Goal: Transaction & Acquisition: Purchase product/service

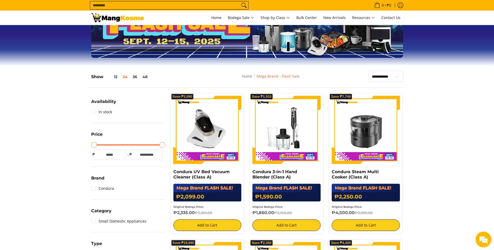
scroll to position [81, 0]
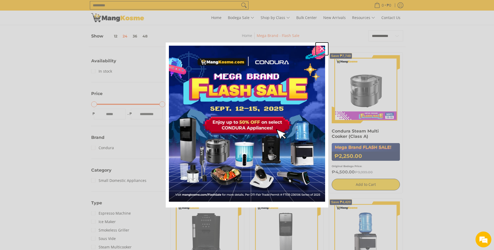
click at [322, 49] on icon "close icon" at bounding box center [322, 49] width 4 height 4
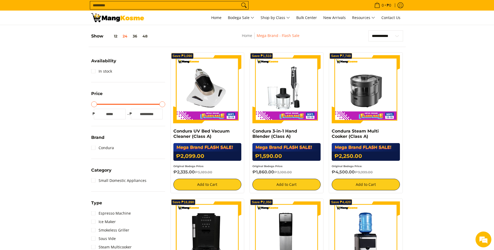
scroll to position [0, 0]
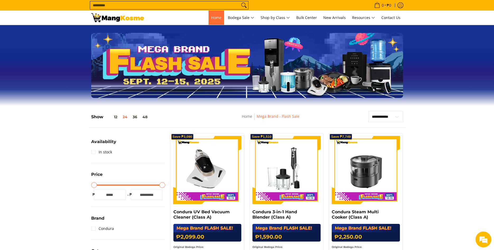
click at [217, 21] on link "Home" at bounding box center [216, 18] width 16 height 14
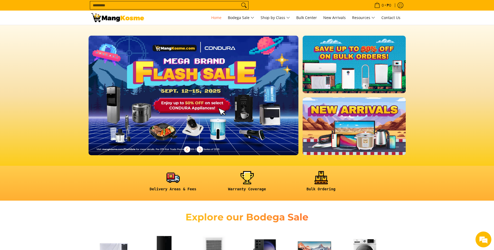
scroll to position [162, 0]
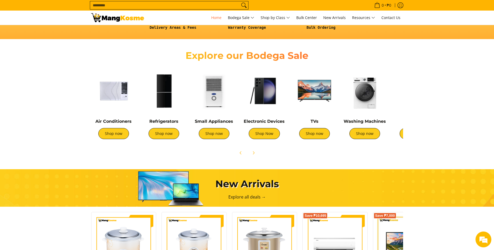
click at [327, 94] on img at bounding box center [314, 90] width 45 height 45
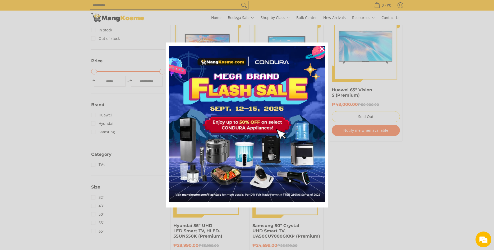
scroll to position [108, 0]
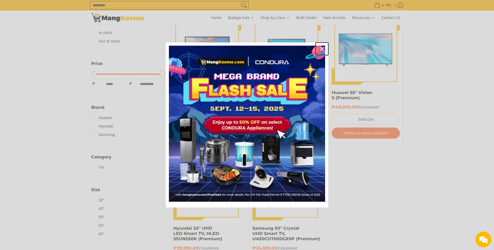
click at [324, 44] on button "Close" at bounding box center [321, 49] width 13 height 13
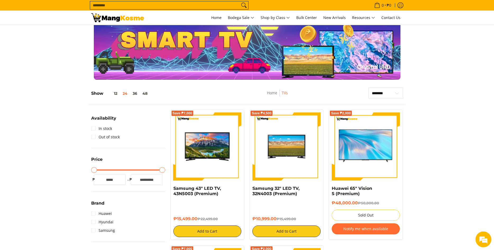
scroll to position [0, 0]
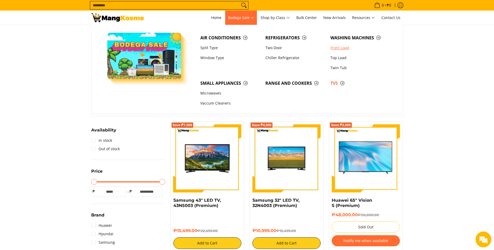
click at [340, 50] on link "Front Load" at bounding box center [359, 48] width 65 height 10
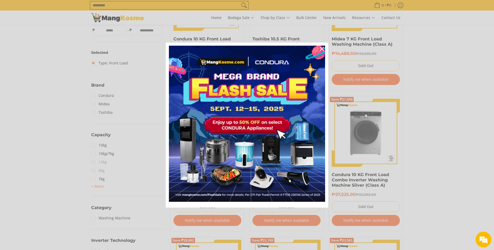
scroll to position [162, 0]
click at [322, 49] on icon "close icon" at bounding box center [322, 49] width 4 height 4
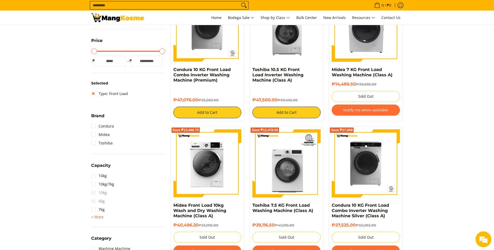
scroll to position [27, 0]
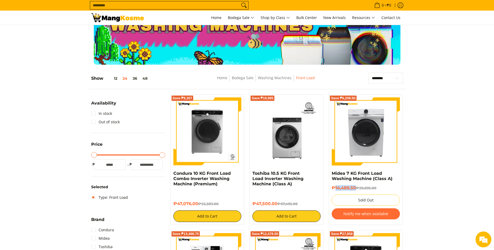
drag, startPoint x: 336, startPoint y: 187, endPoint x: 355, endPoint y: 187, distance: 19.5
click at [355, 187] on h6 "₱14,486.50 ₱20,695.00" at bounding box center [365, 187] width 68 height 5
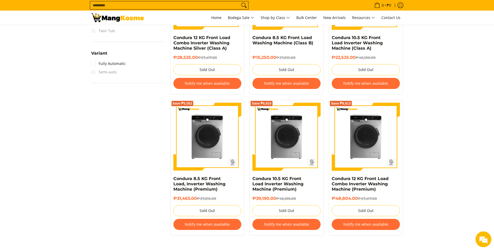
scroll to position [512, 0]
